Goal: Task Accomplishment & Management: Use online tool/utility

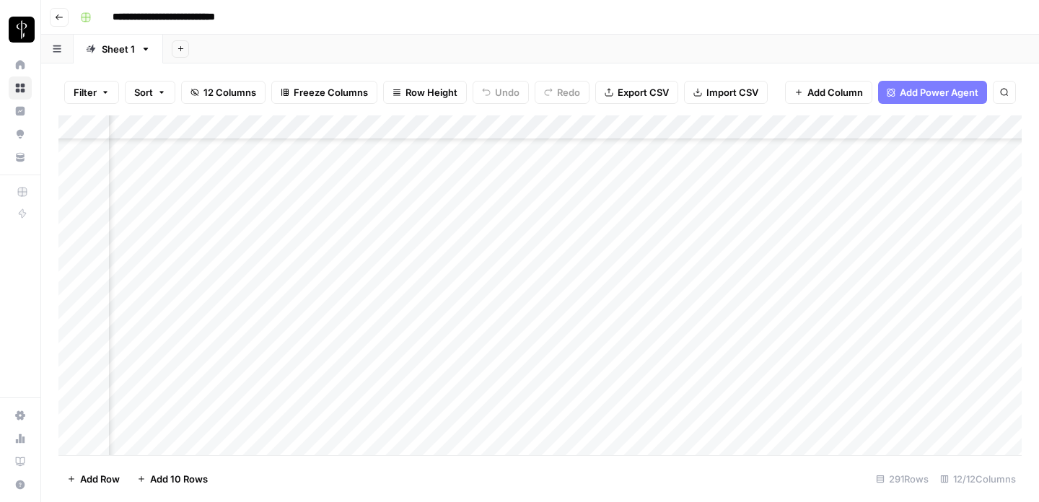
scroll to position [6688, 487]
click at [847, 262] on div "Add Column" at bounding box center [539, 285] width 963 height 340
click at [842, 259] on div "Add Column" at bounding box center [539, 285] width 963 height 340
click at [668, 261] on div "Add Column" at bounding box center [539, 285] width 963 height 340
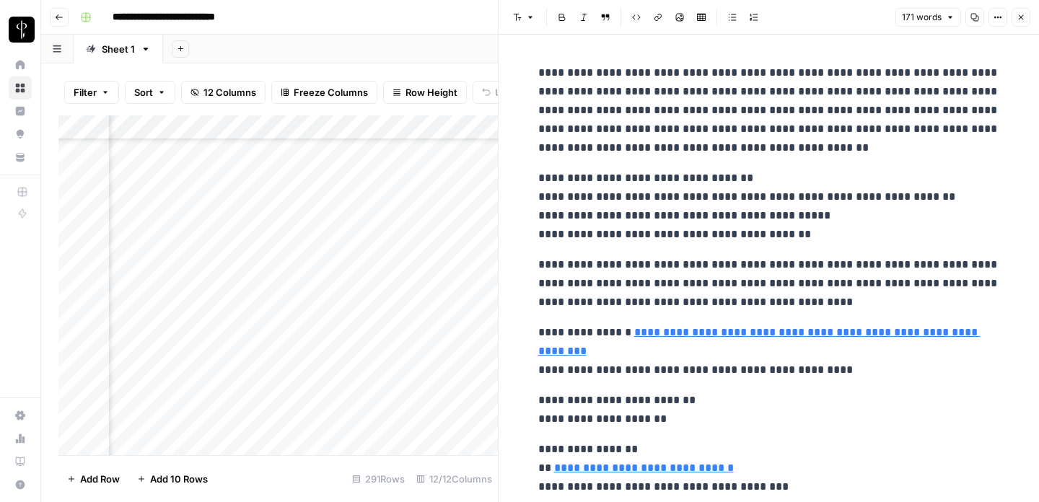
click at [1017, 19] on icon "button" at bounding box center [1021, 17] width 9 height 9
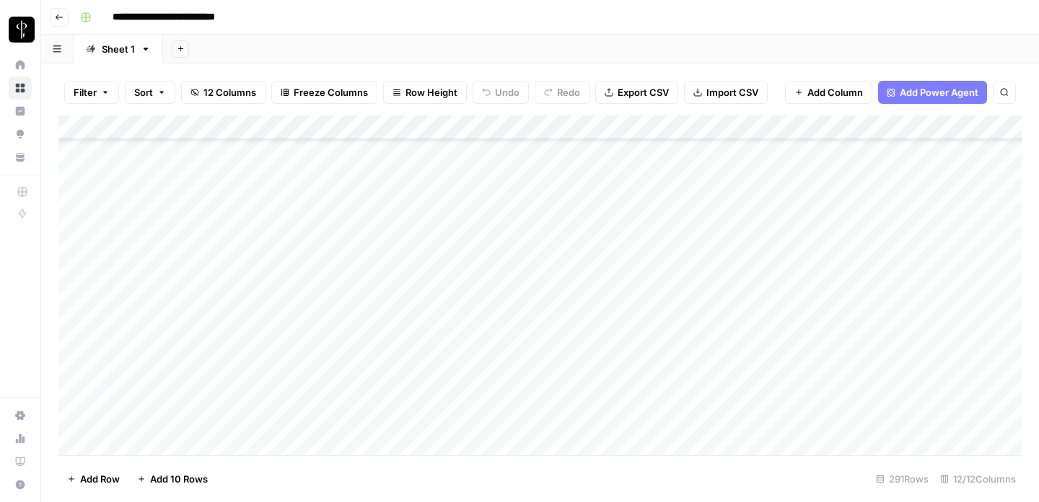
scroll to position [6822, 0]
click at [256, 335] on div "Add Column" at bounding box center [539, 285] width 963 height 340
click at [398, 242] on div "Add Column" at bounding box center [539, 285] width 963 height 340
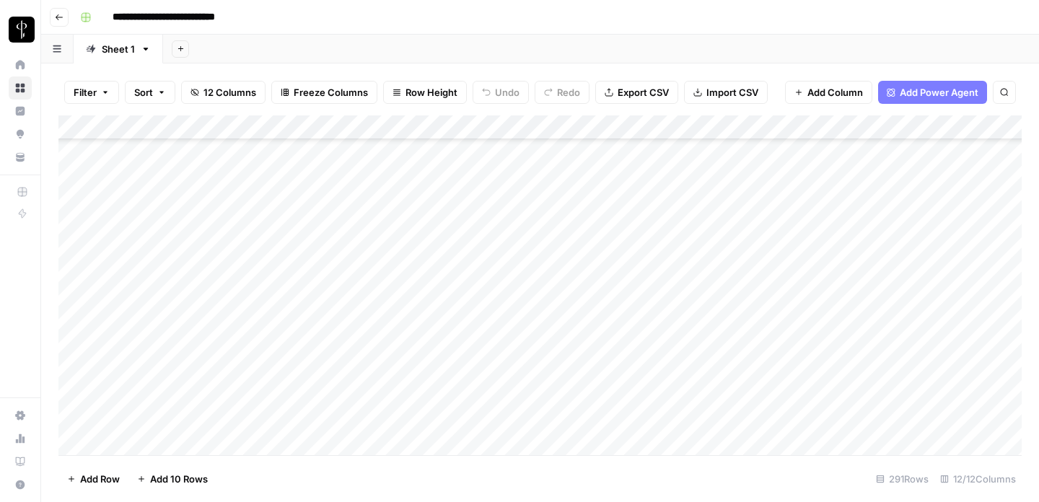
click at [398, 222] on div "Add Column" at bounding box center [539, 285] width 963 height 340
click at [421, 388] on div "Add Column" at bounding box center [539, 285] width 963 height 340
click at [419, 383] on div "Add Column" at bounding box center [539, 285] width 963 height 340
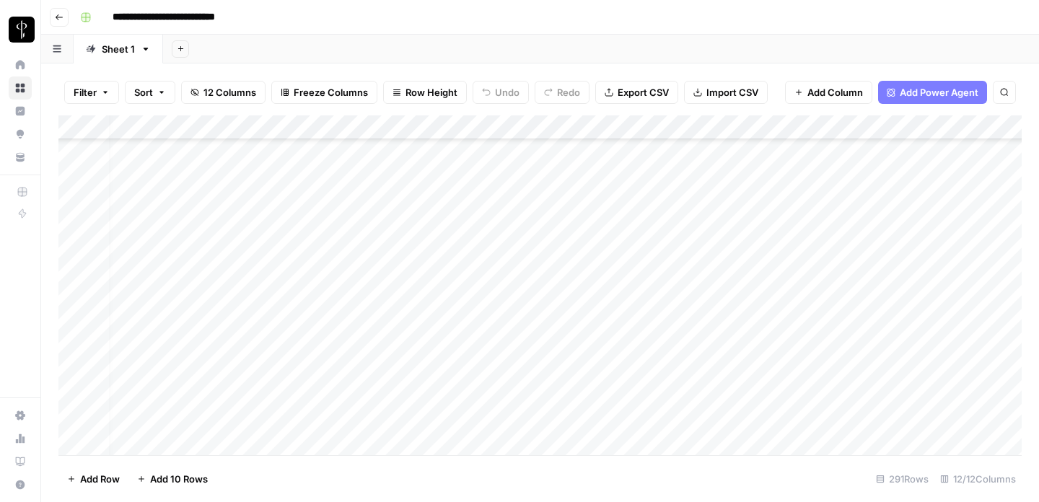
click at [420, 283] on div "Add Column" at bounding box center [539, 285] width 963 height 340
click at [800, 291] on div "Add Column" at bounding box center [539, 285] width 963 height 340
